Goal: Find specific page/section: Find specific page/section

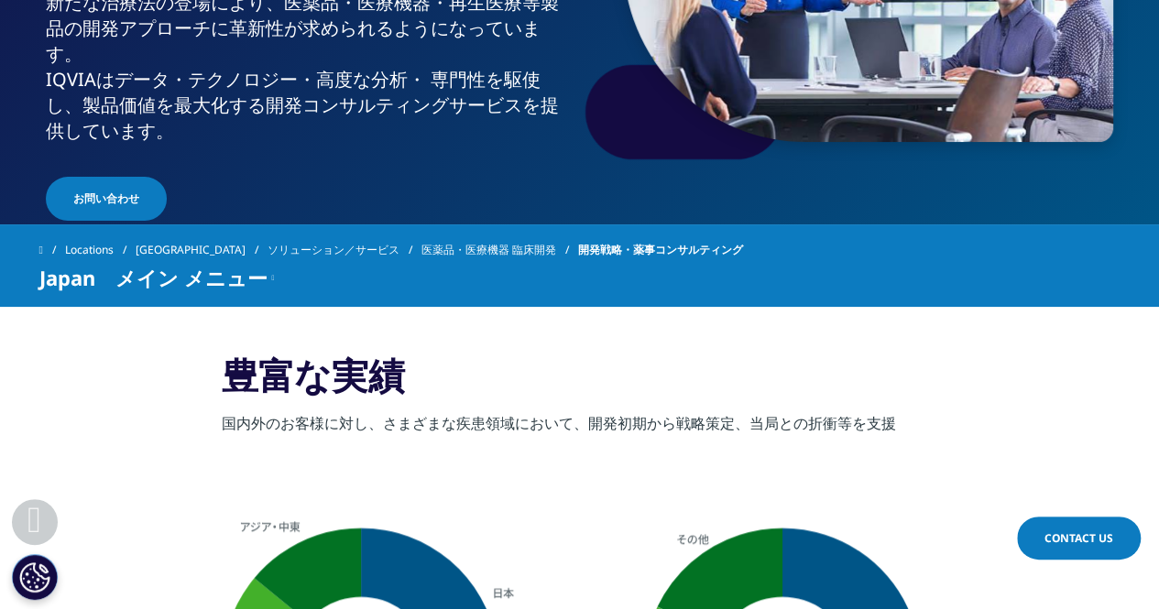
scroll to position [365, 0]
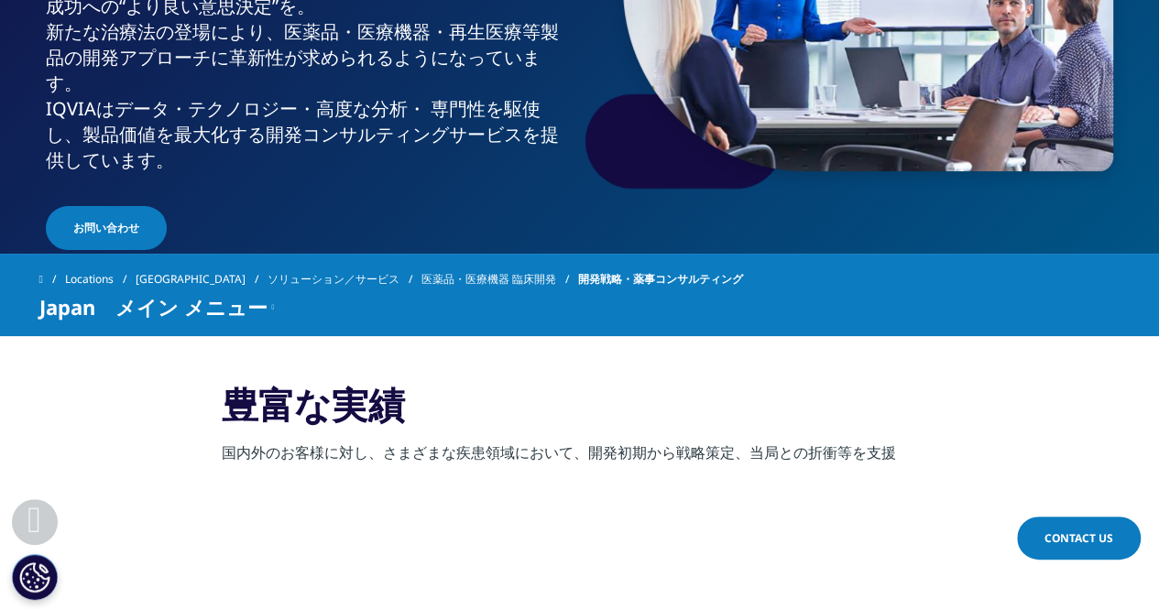
click at [313, 276] on link "ソリューション／サービス" at bounding box center [345, 279] width 154 height 33
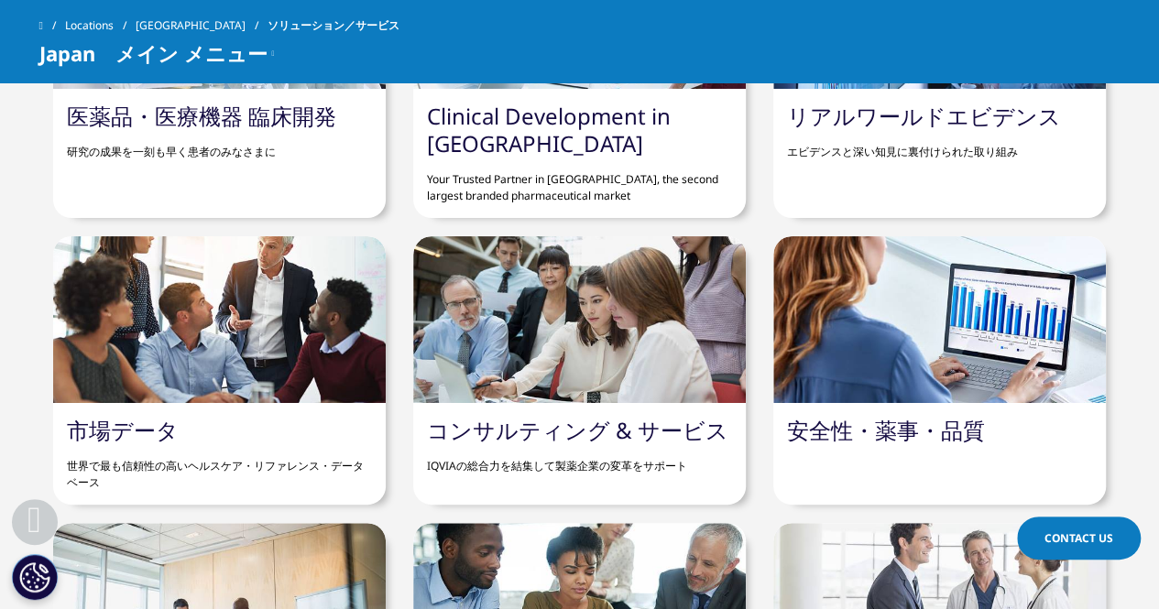
scroll to position [1191, 0]
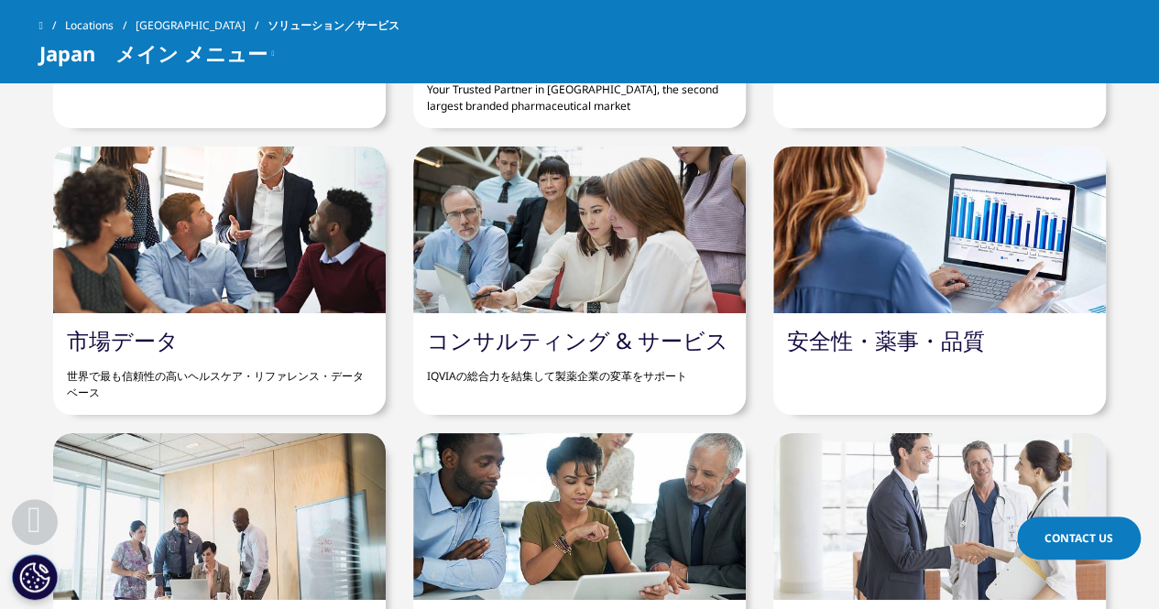
click at [565, 329] on link "コンサルティング & サービス" at bounding box center [578, 340] width 302 height 30
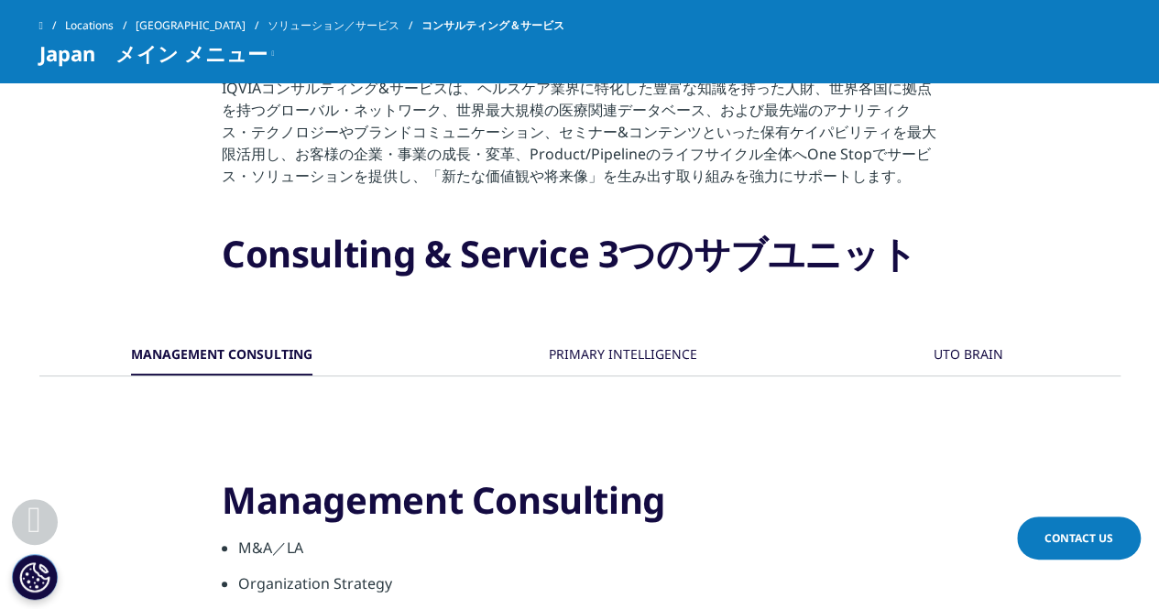
scroll to position [733, 0]
click at [667, 356] on div "PRIMARY INTELLIGENCE" at bounding box center [623, 356] width 148 height 39
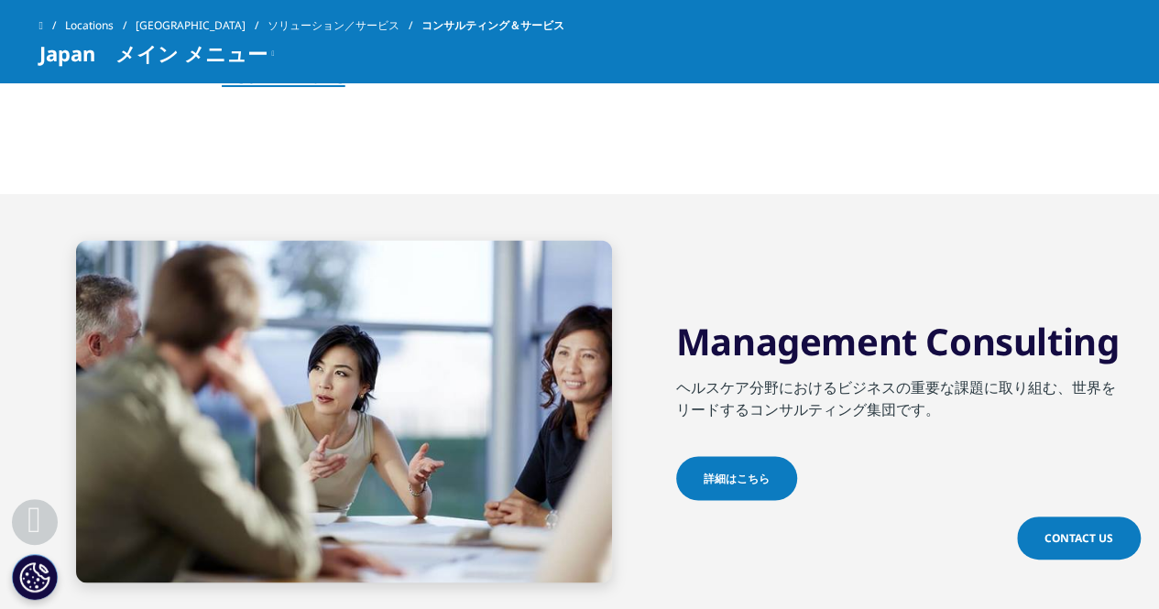
scroll to position [1375, 0]
